Goal: Navigation & Orientation: Find specific page/section

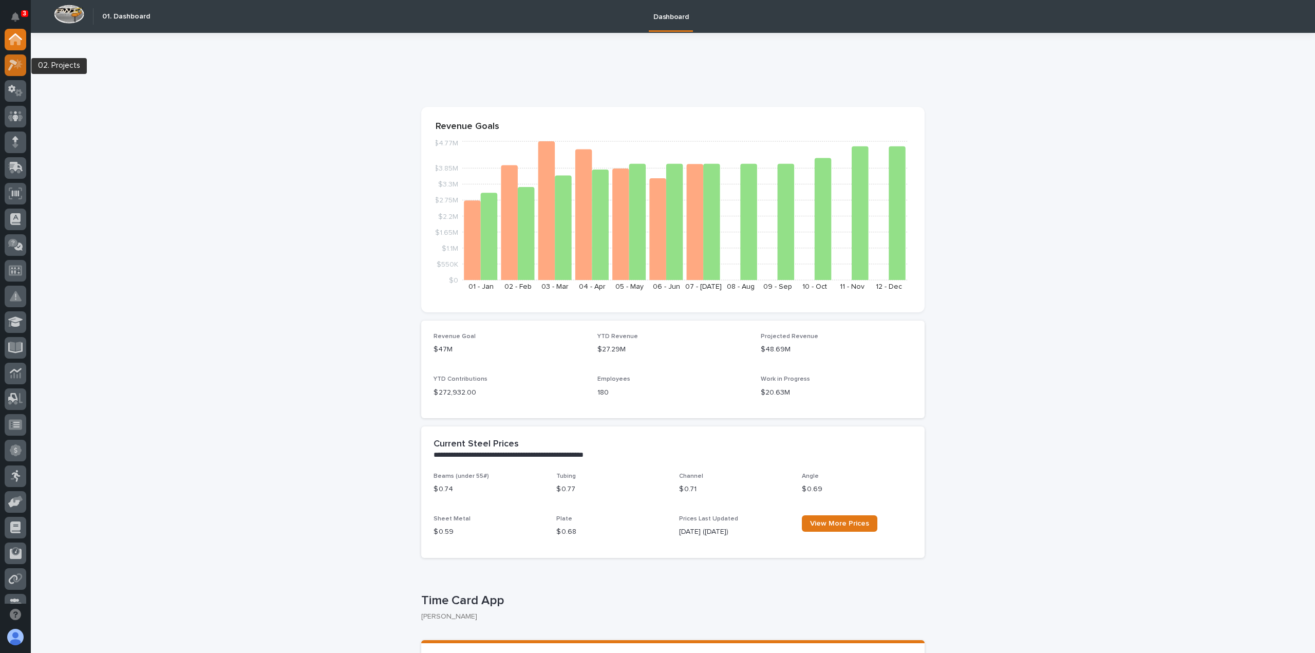
click at [17, 70] on icon at bounding box center [15, 65] width 15 height 12
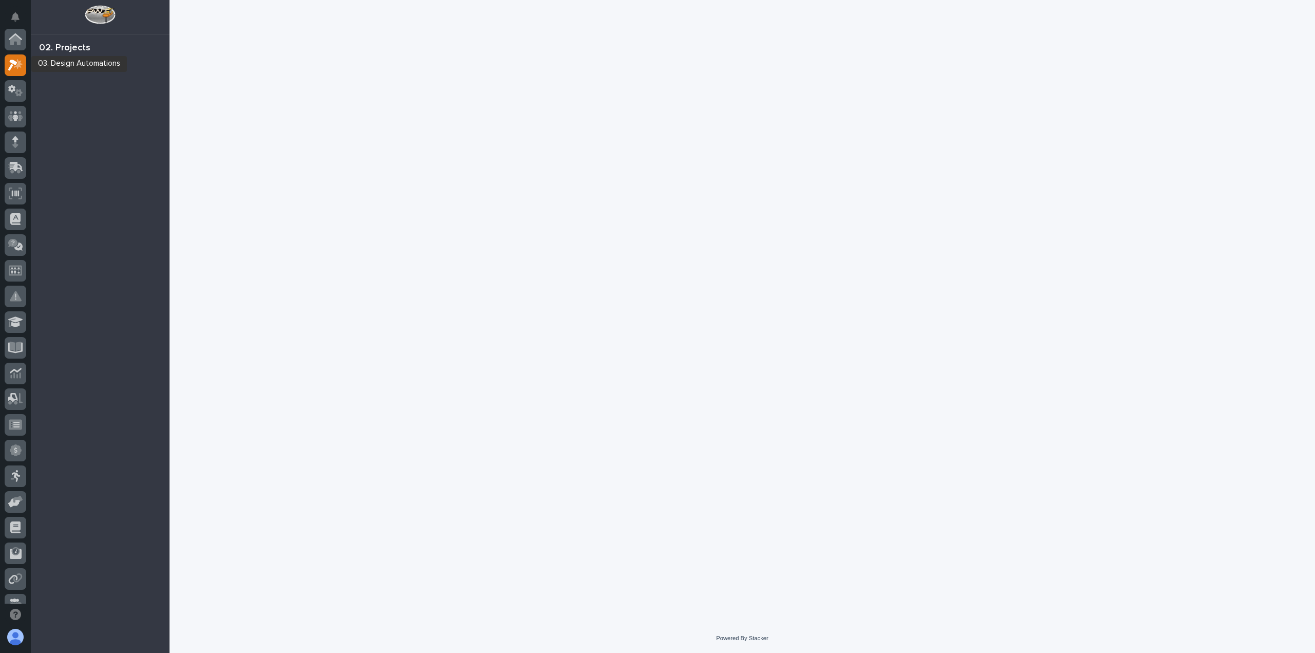
scroll to position [26, 0]
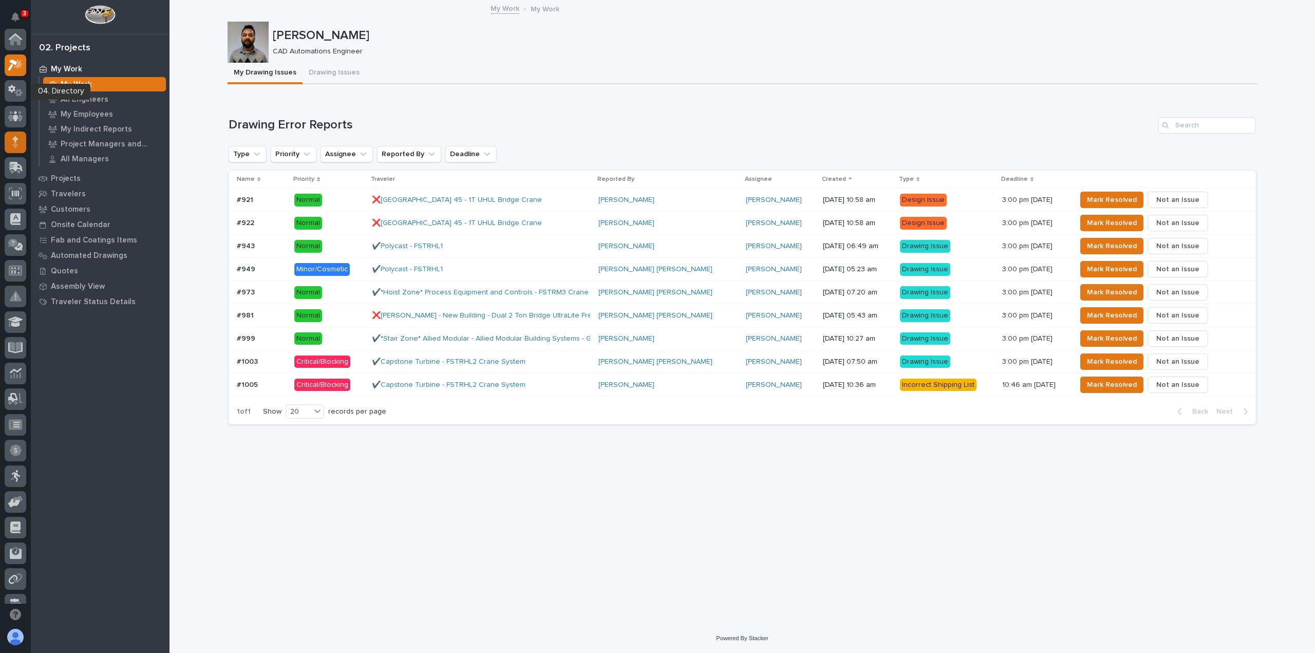
click at [16, 142] on icon at bounding box center [15, 145] width 6 height 6
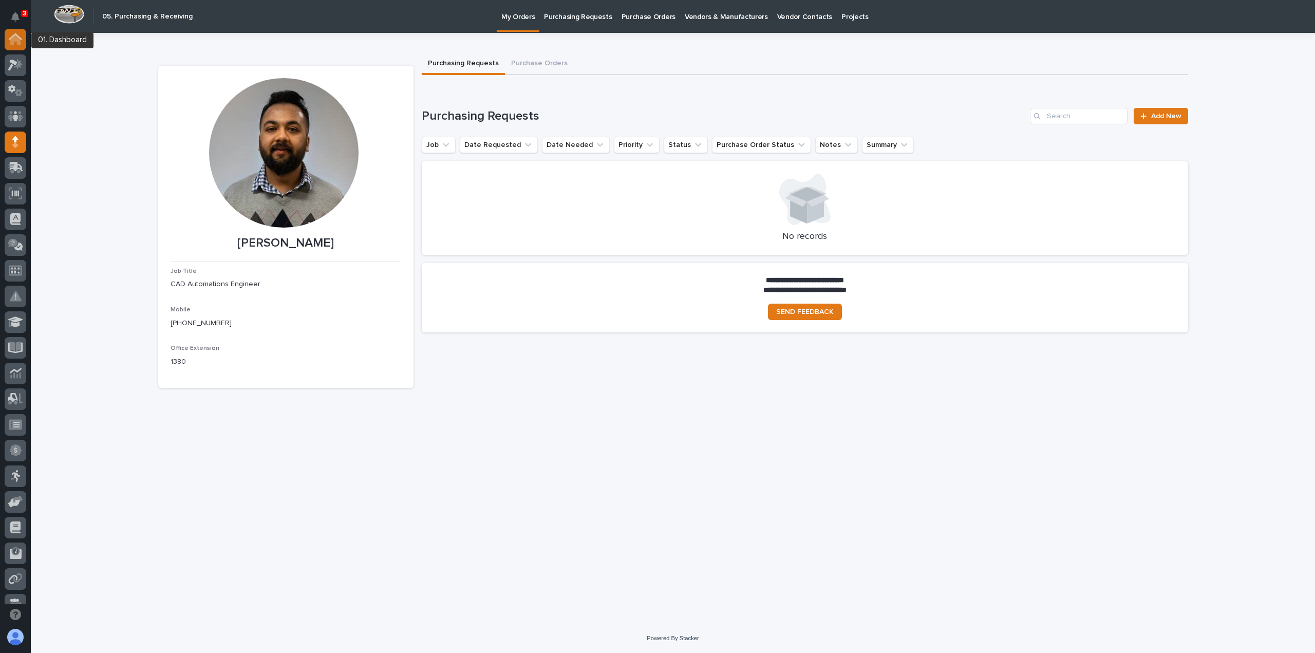
click at [20, 45] on div at bounding box center [16, 40] width 22 height 22
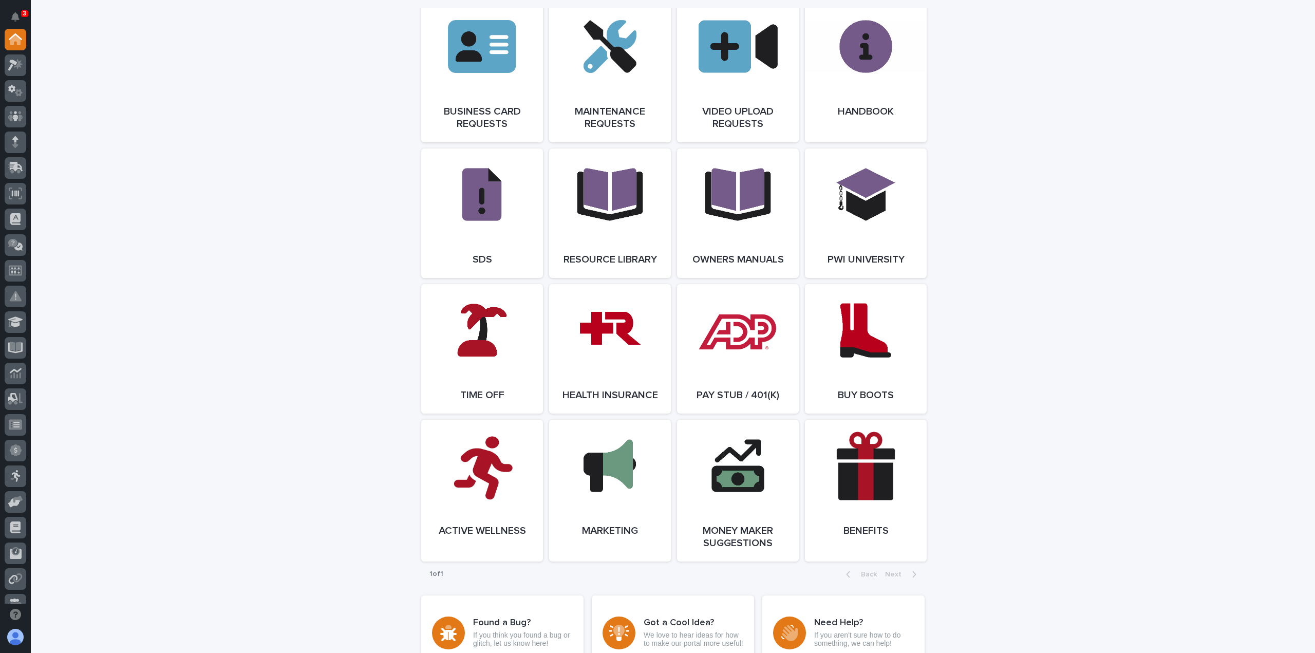
scroll to position [1592, 0]
